Goal: Task Accomplishment & Management: Complete application form

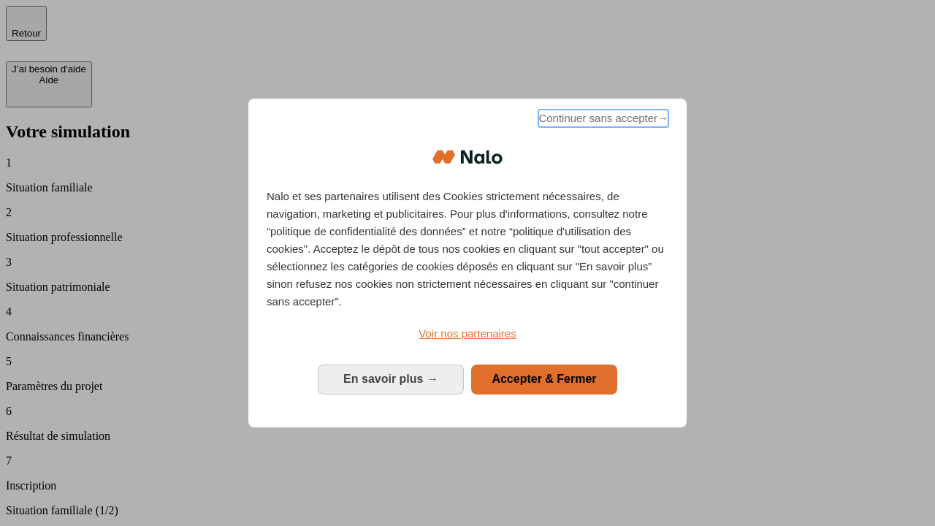
click at [603, 127] on span "Continuer sans accepter →" at bounding box center [603, 119] width 130 height 18
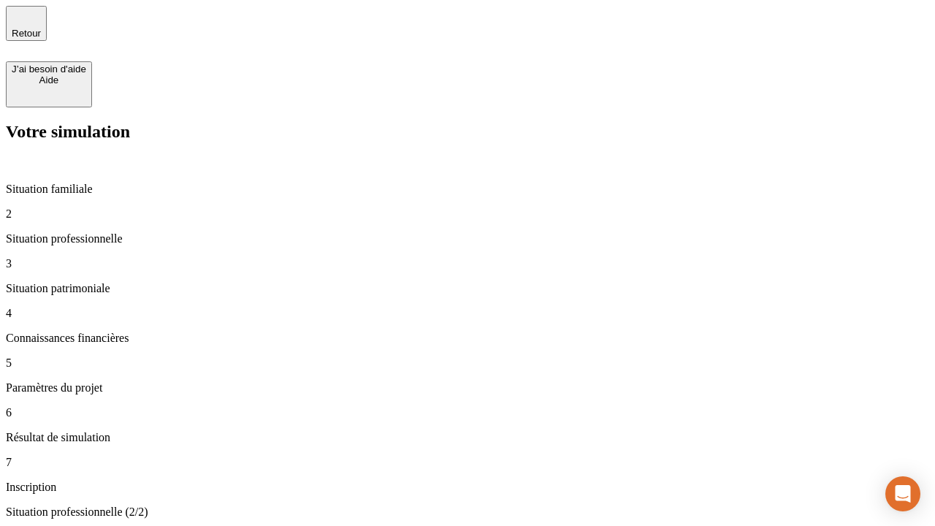
type input "30 000"
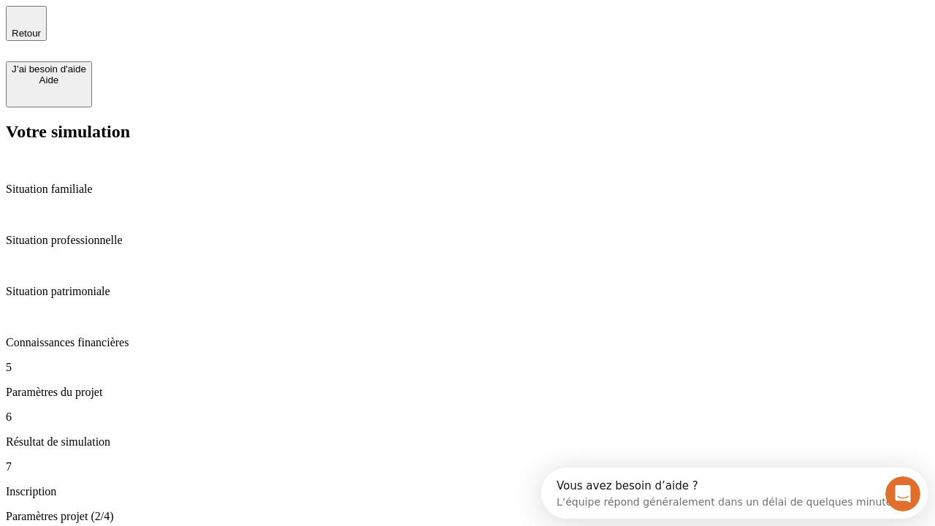
type input "25"
type input "64"
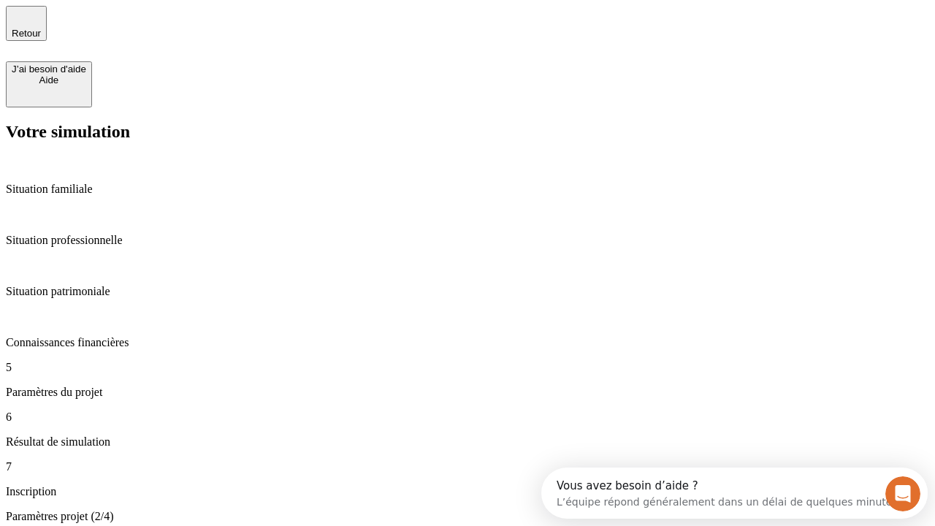
type input "1 000"
type input "640"
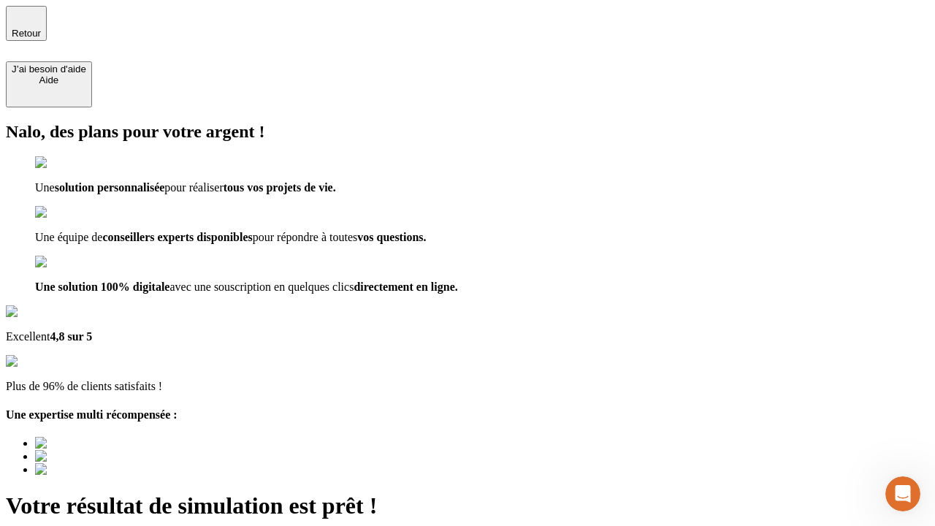
type input "[EMAIL_ADDRESS][PERSON_NAME][DOMAIN_NAME]"
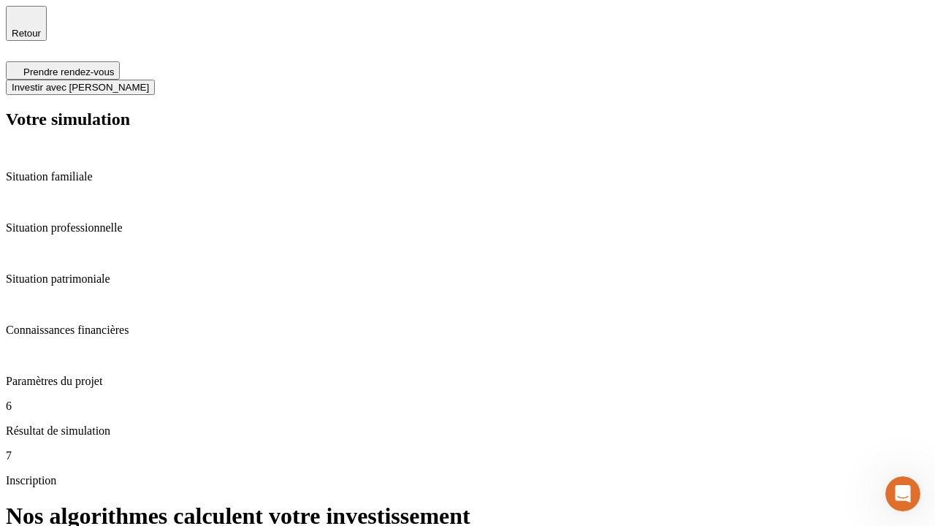
click at [149, 82] on span "Investir avec [PERSON_NAME]" at bounding box center [80, 87] width 137 height 11
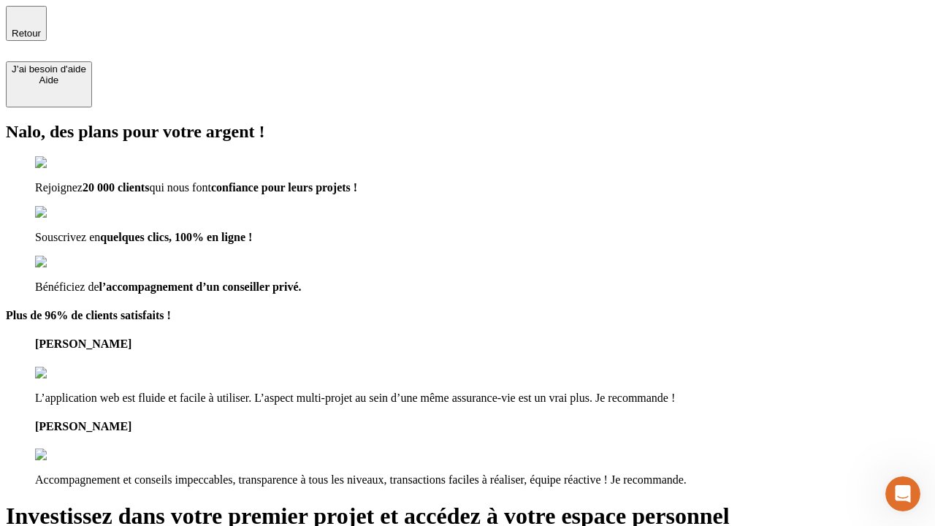
type input "[PERSON_NAME][EMAIL_ADDRESS][DOMAIN_NAME]"
